Goal: Task Accomplishment & Management: Manage account settings

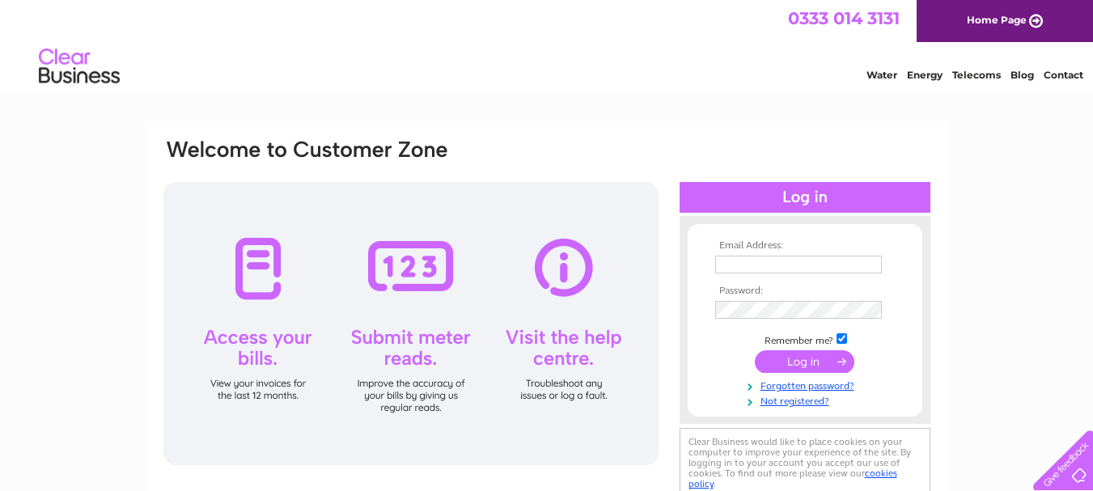
type input "[EMAIL_ADDRESS][DOMAIN_NAME]"
click at [785, 361] on input "submit" at bounding box center [804, 361] width 99 height 23
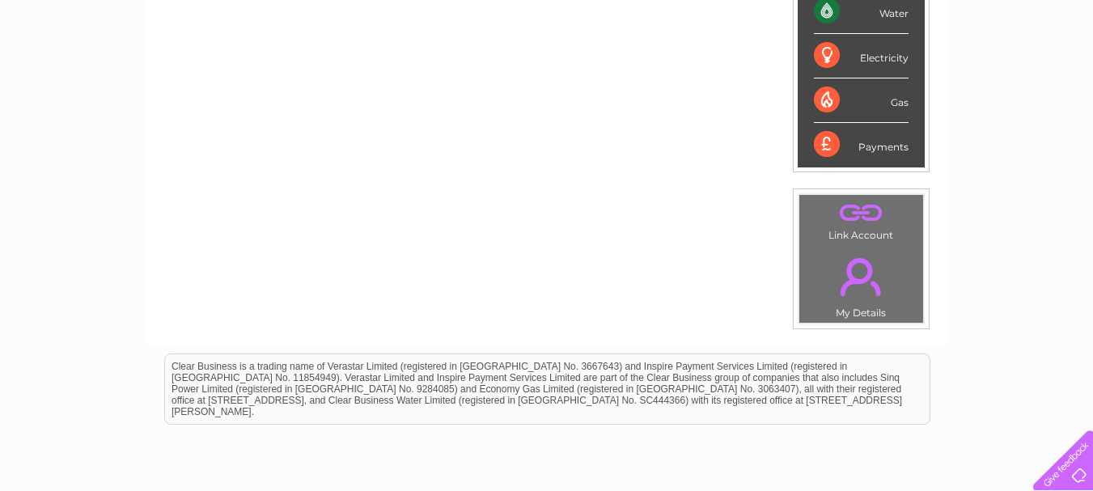
scroll to position [390, 0]
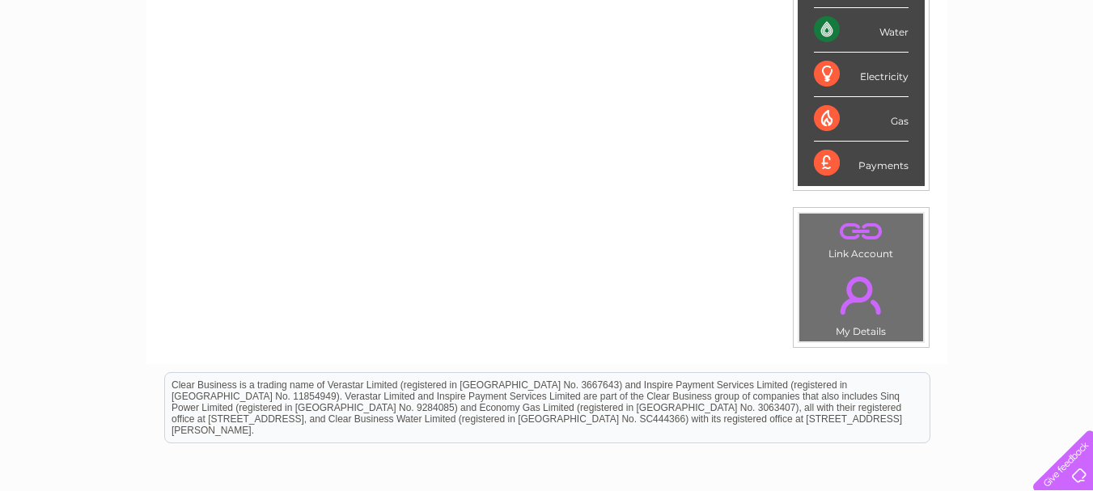
click at [856, 302] on link "." at bounding box center [861, 295] width 116 height 57
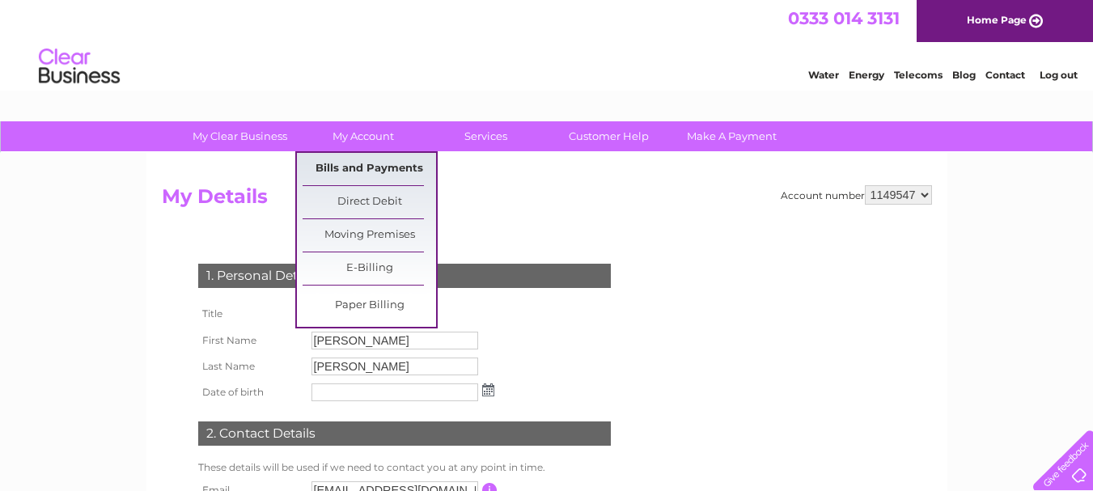
click at [334, 163] on link "Bills and Payments" at bounding box center [368, 169] width 133 height 32
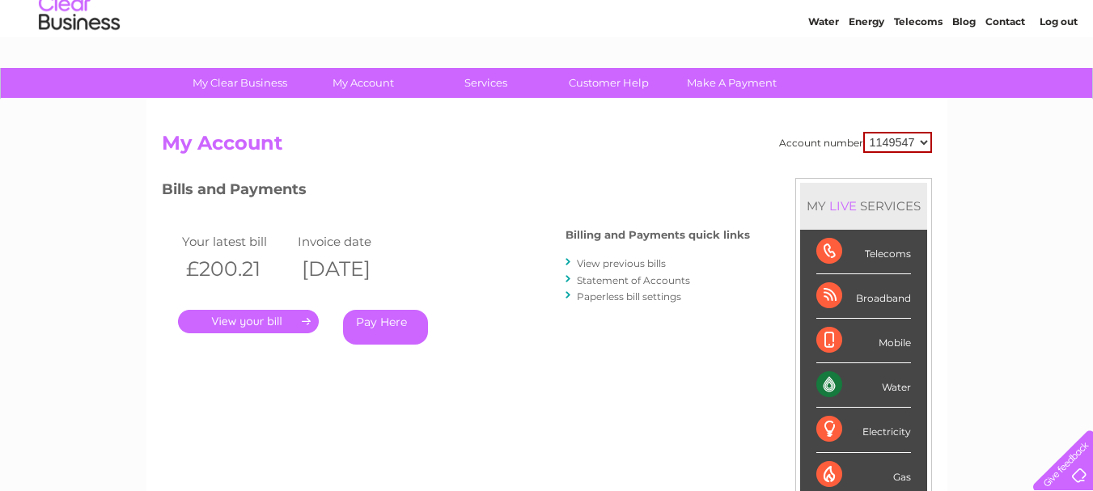
scroll to position [81, 0]
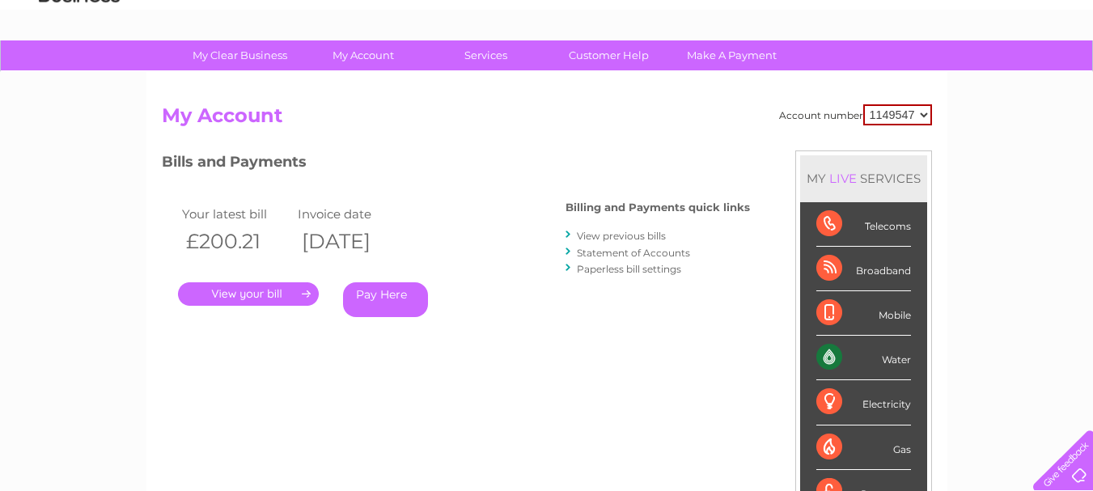
click at [273, 286] on link "." at bounding box center [248, 293] width 141 height 23
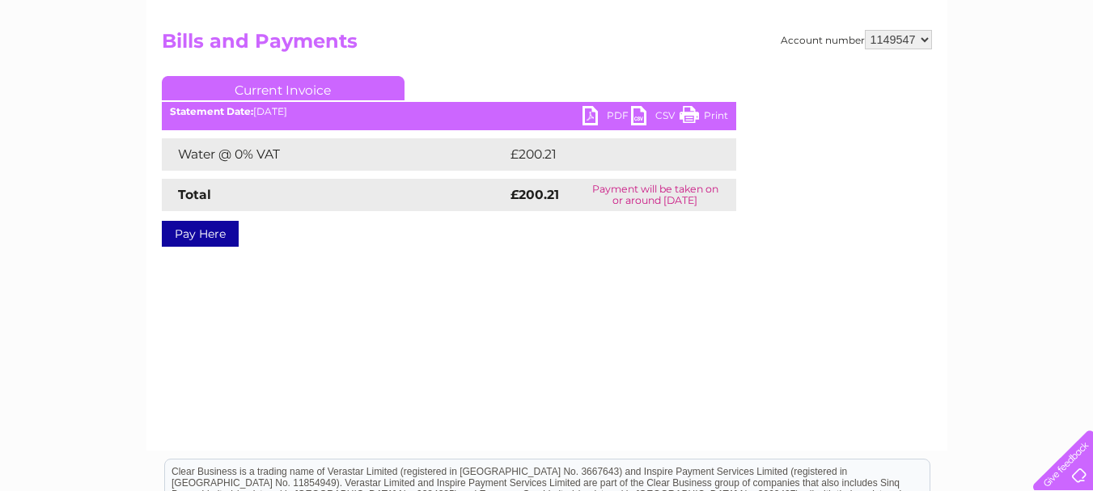
scroll to position [162, 0]
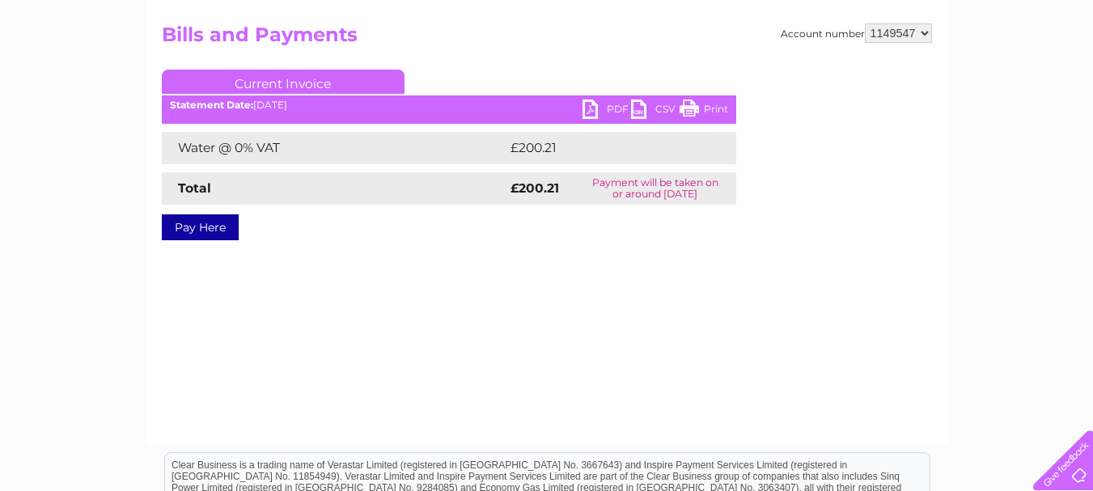
click at [605, 104] on link "PDF" at bounding box center [606, 110] width 49 height 23
